Goal: Task Accomplishment & Management: Manage account settings

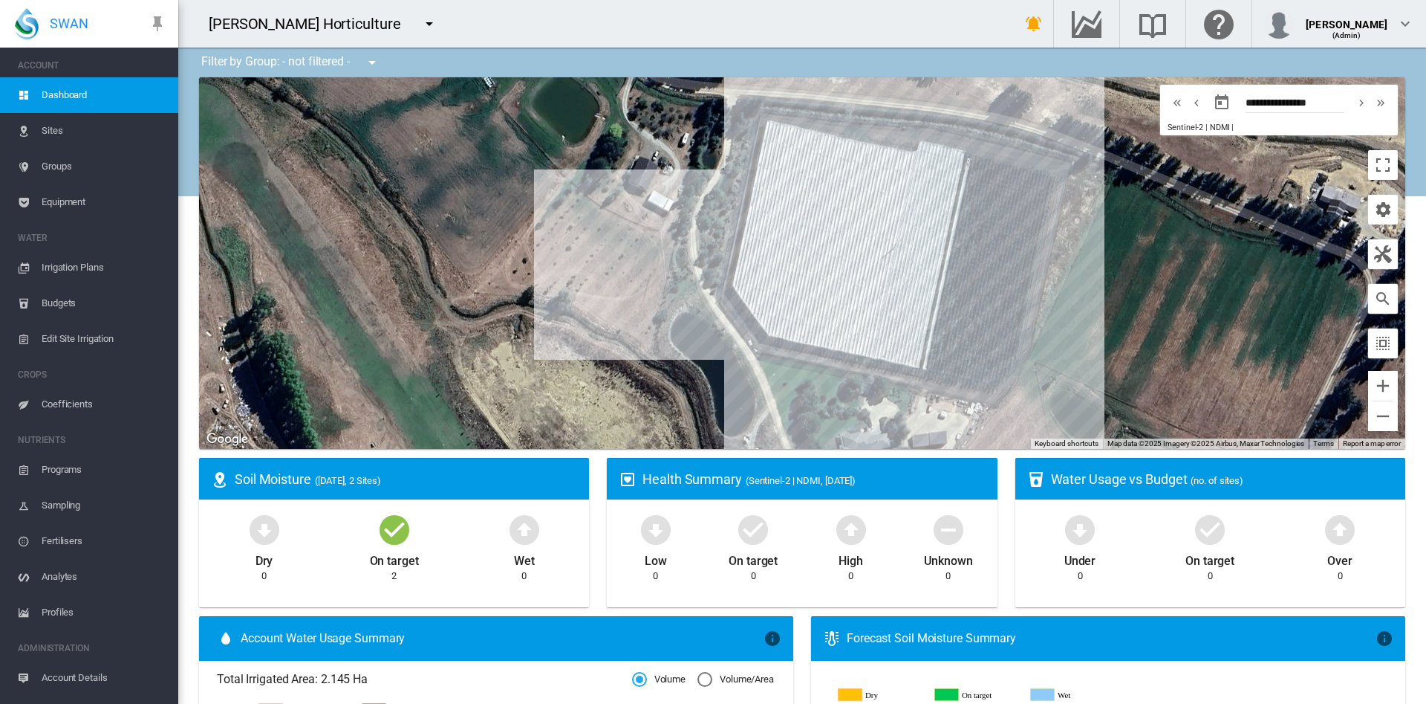
click at [420, 25] on md-icon "icon-menu-down" at bounding box center [429, 24] width 18 height 18
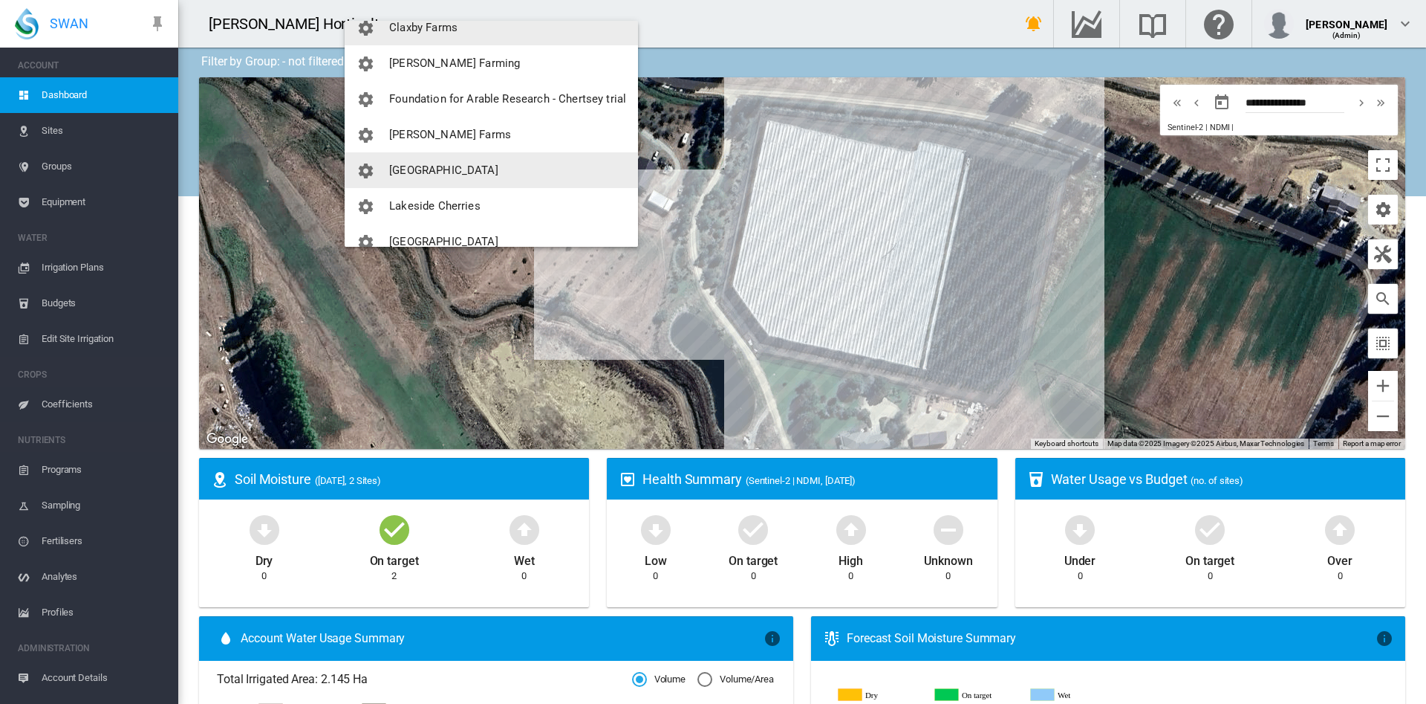
scroll to position [125, 0]
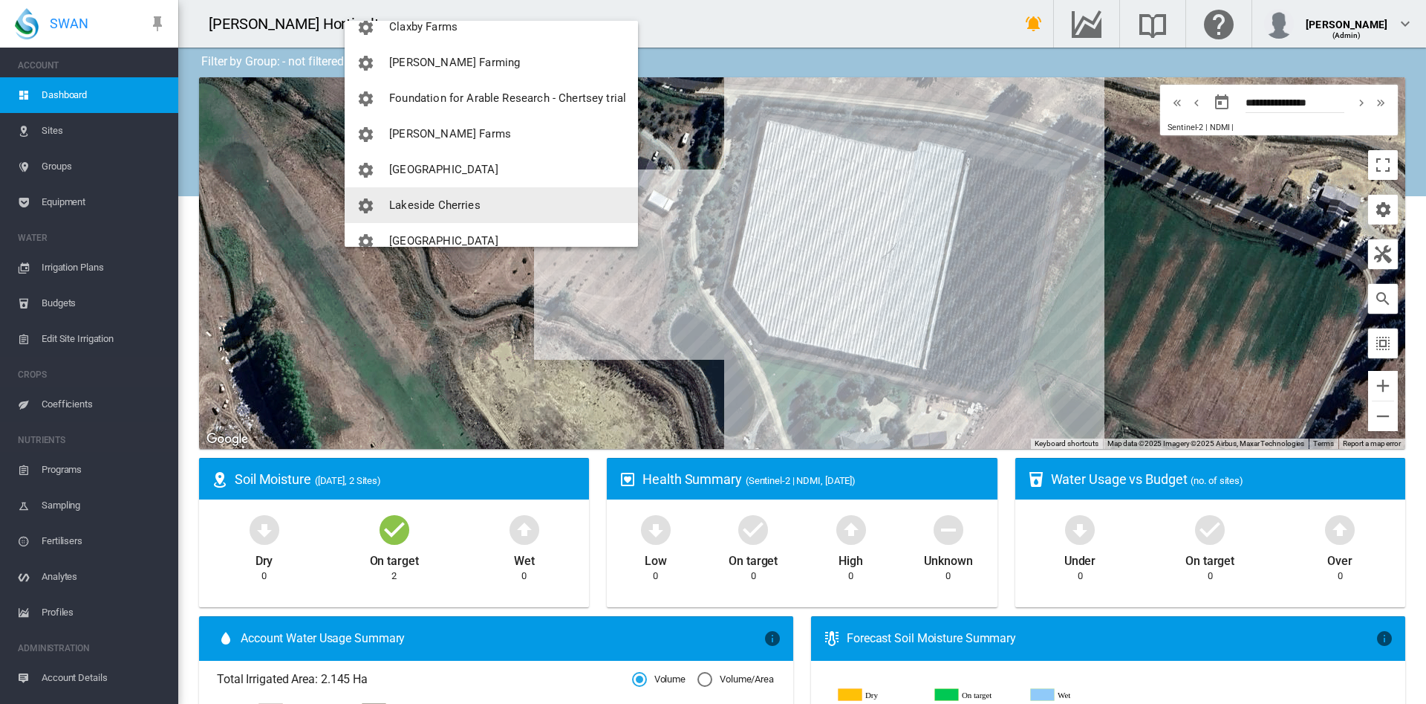
click at [455, 193] on button "Lakeside Cherries" at bounding box center [491, 205] width 293 height 36
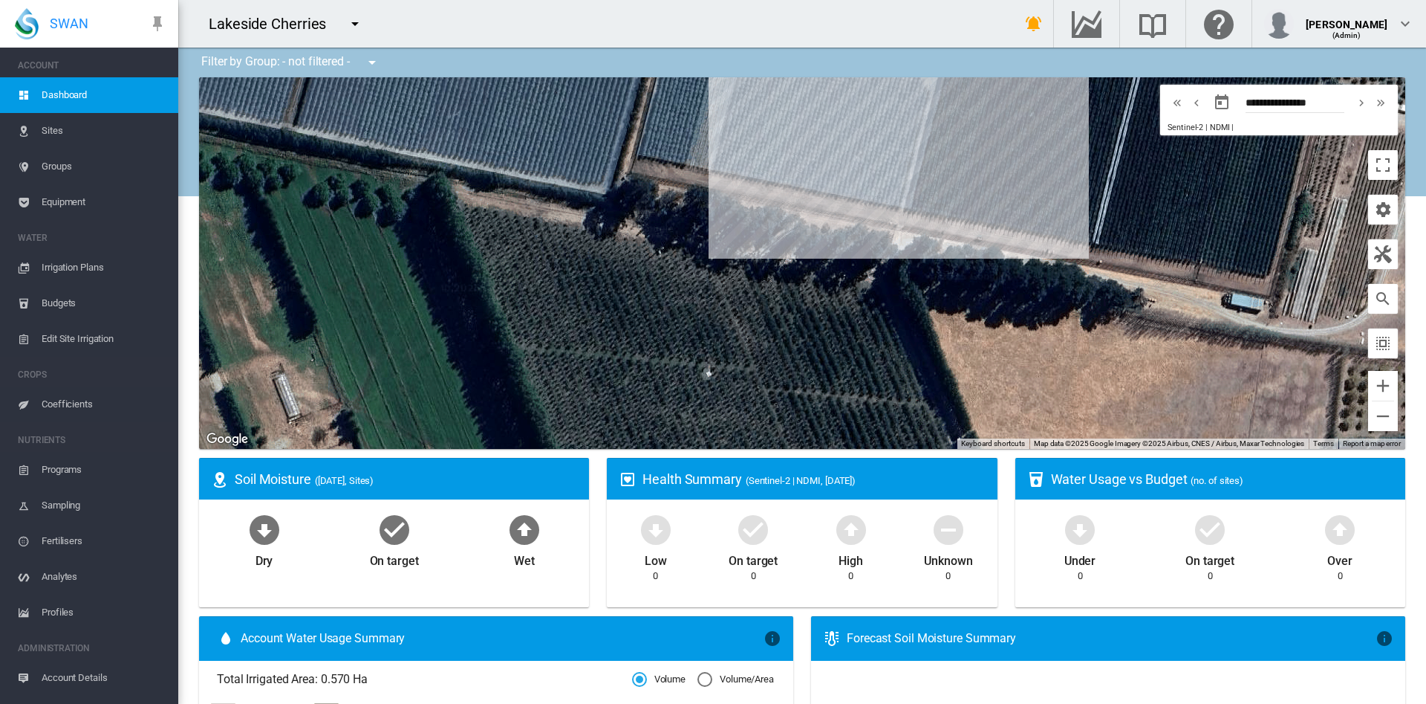
drag, startPoint x: 903, startPoint y: 343, endPoint x: 1018, endPoint y: 131, distance: 241.7
click at [1018, 131] on div at bounding box center [802, 262] width 1206 height 371
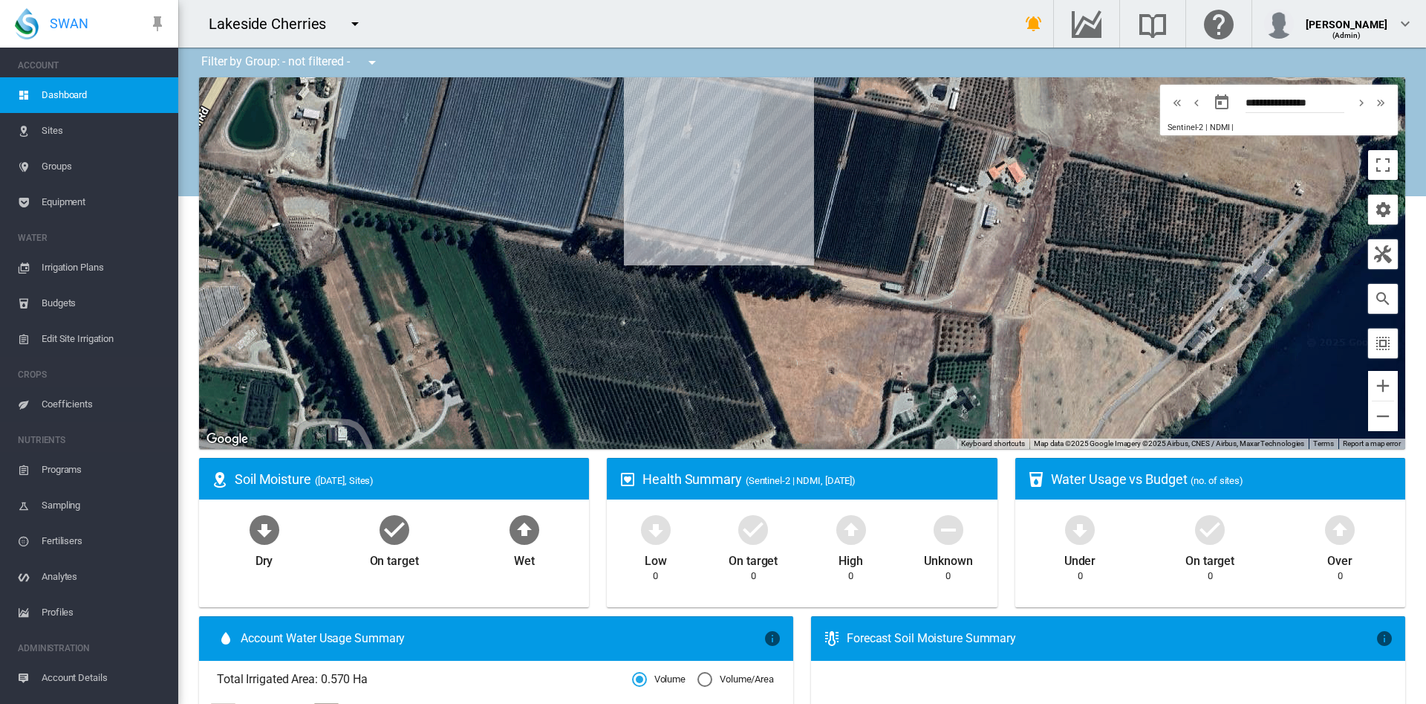
click at [74, 198] on span "Equipment" at bounding box center [104, 202] width 125 height 36
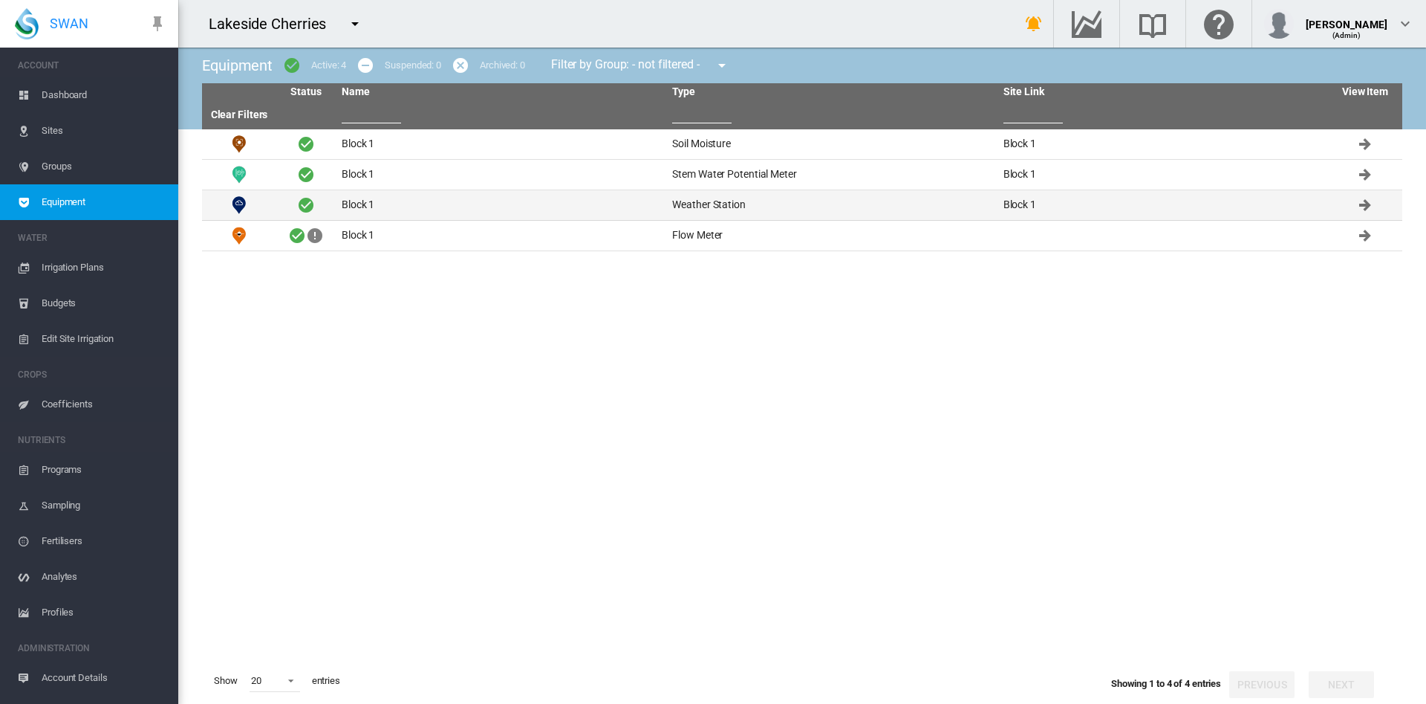
click at [376, 205] on td "Block 1" at bounding box center [501, 205] width 331 height 30
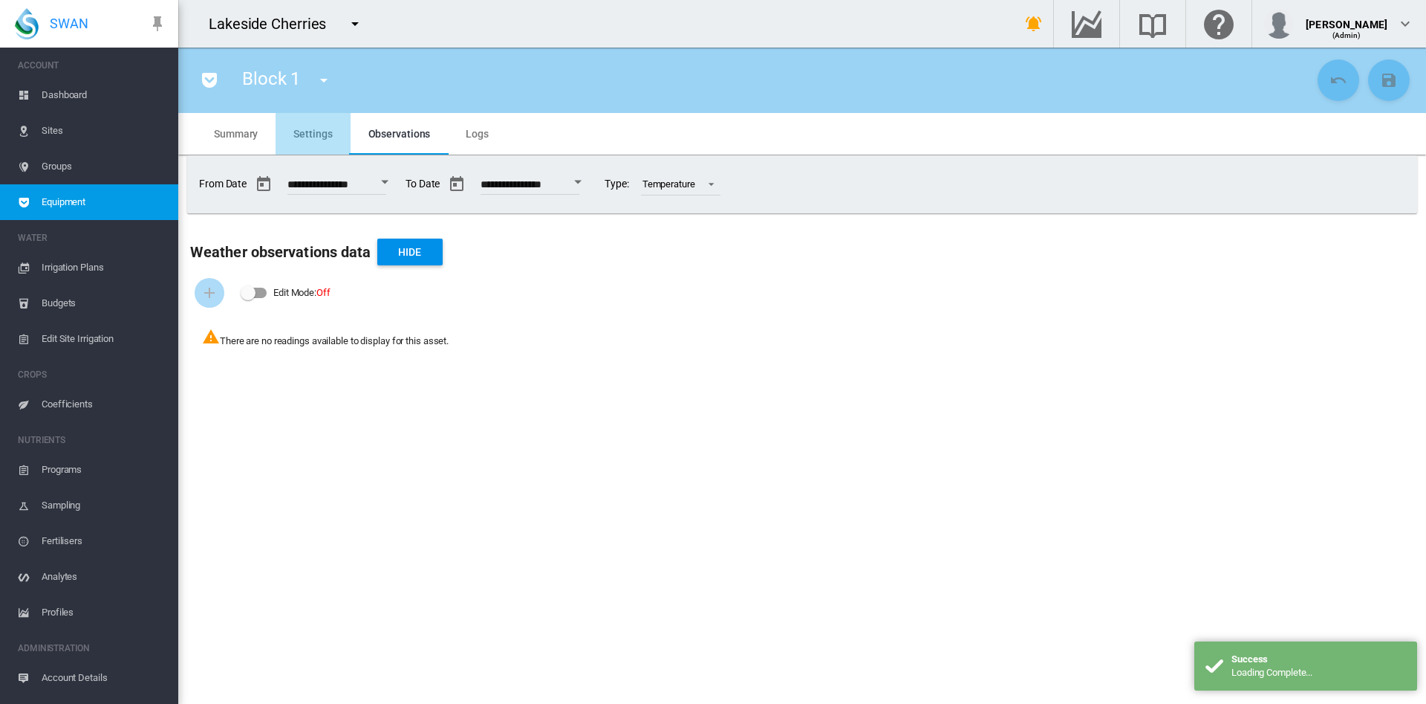
click at [326, 134] on span "Settings" at bounding box center [312, 134] width 39 height 12
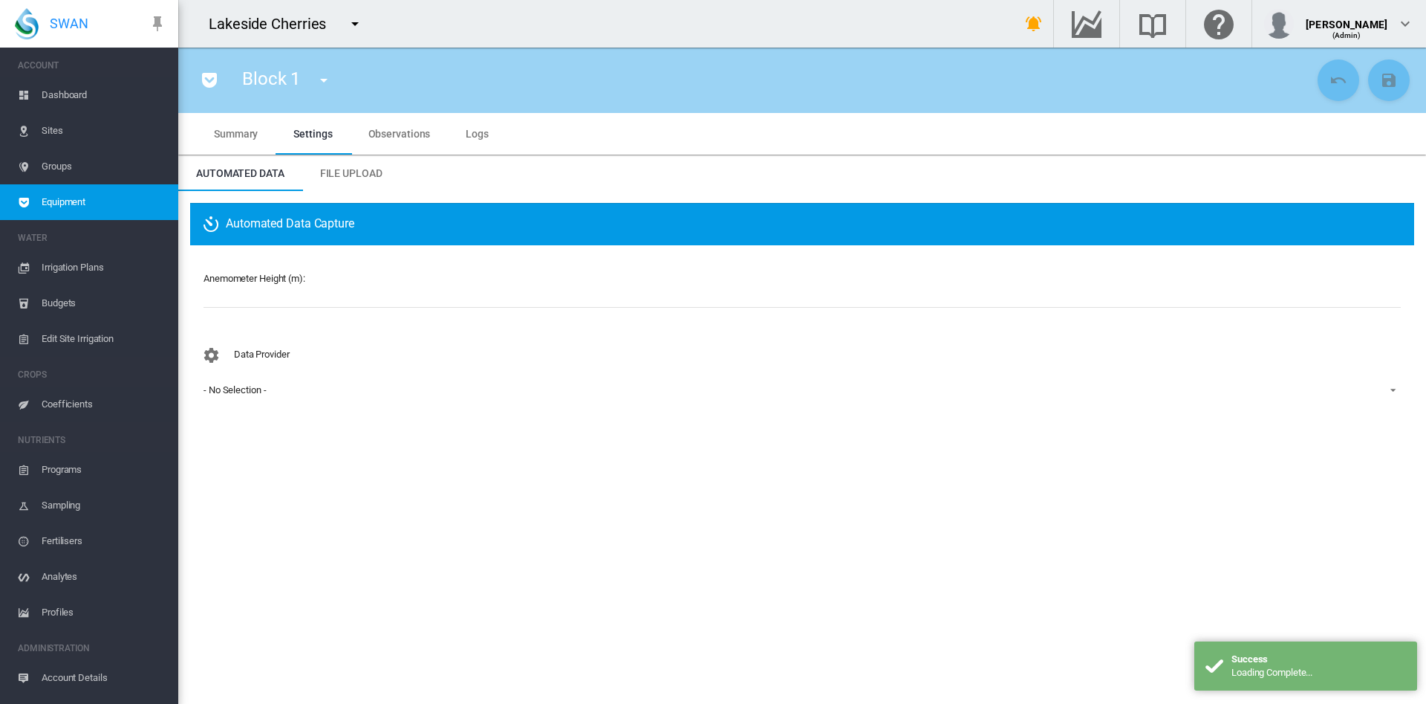
click at [256, 393] on div "- No Selection -" at bounding box center [235, 389] width 62 height 11
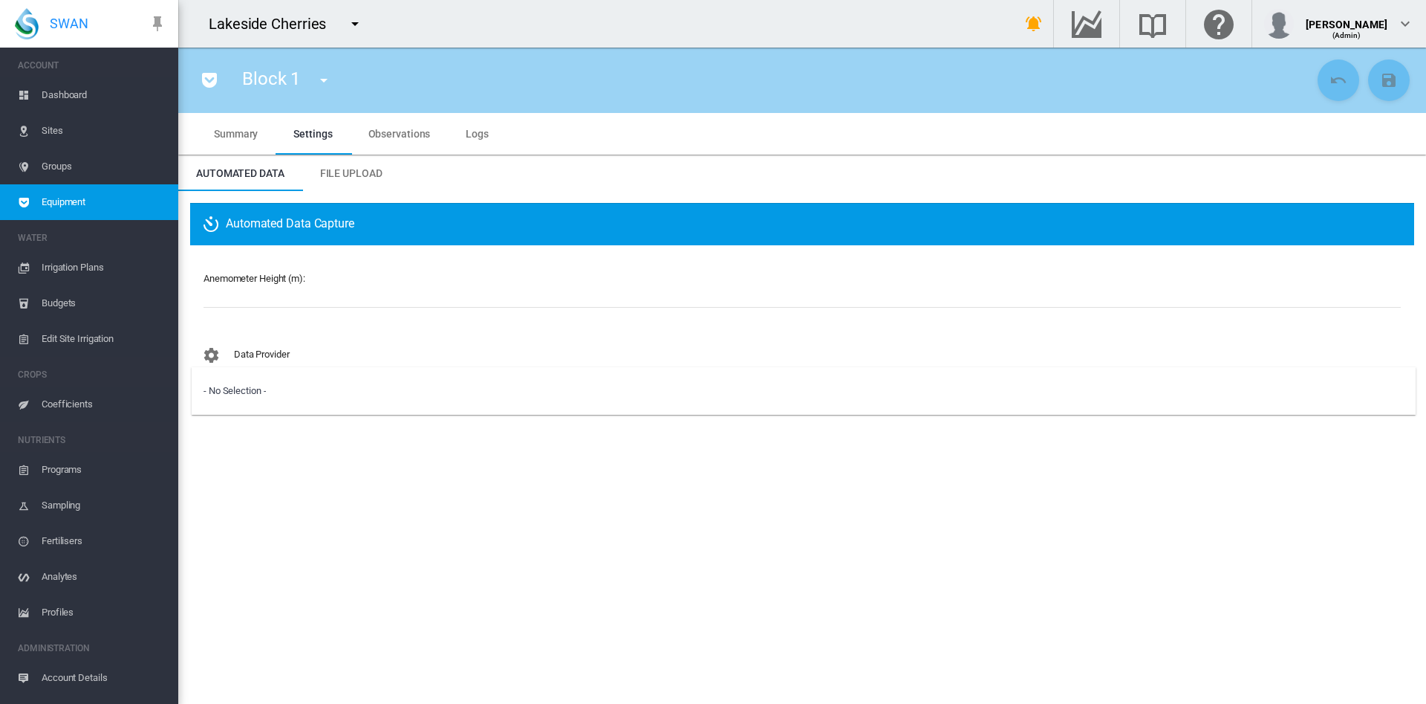
click at [256, 393] on div "- No Selection -" at bounding box center [235, 390] width 62 height 13
click at [256, 393] on div "- No Selection -" at bounding box center [235, 389] width 62 height 11
